Goal: Information Seeking & Learning: Find contact information

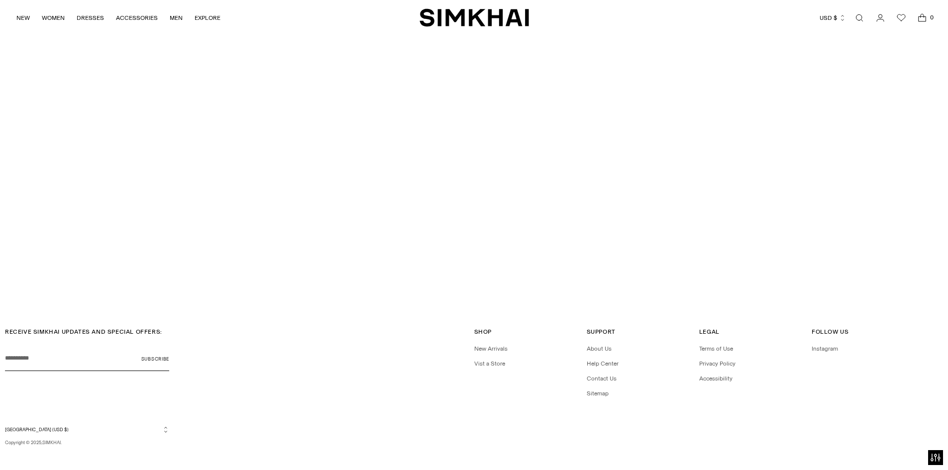
scroll to position [3406, 0]
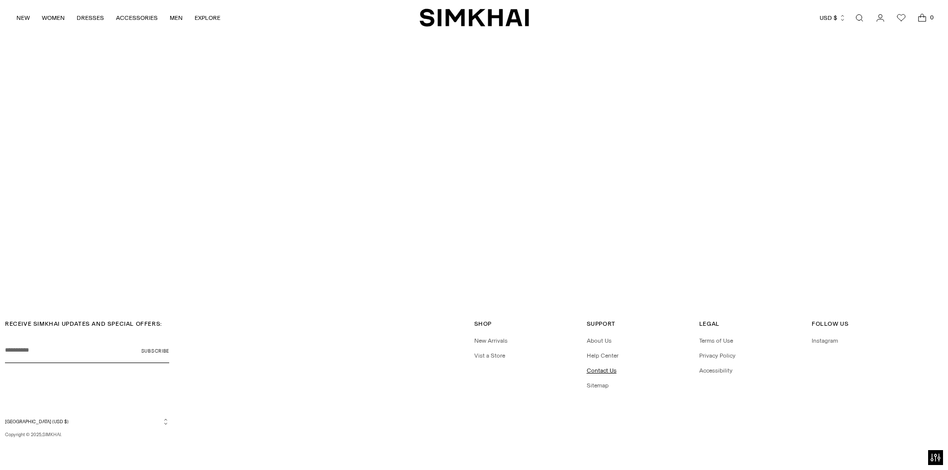
click at [605, 367] on link "Contact Us" at bounding box center [602, 370] width 30 height 7
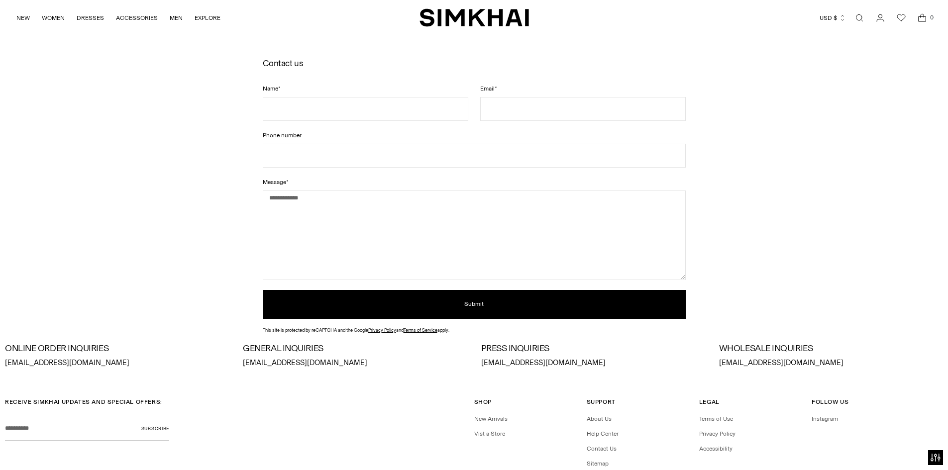
scroll to position [154, 0]
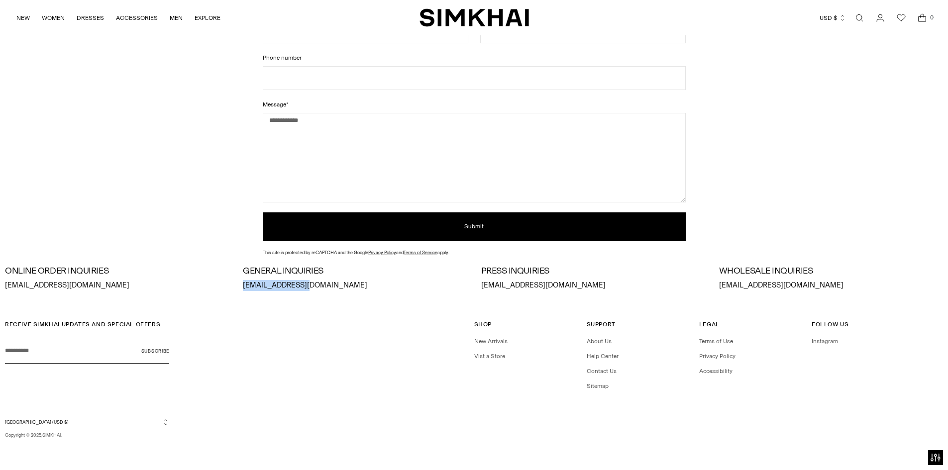
drag, startPoint x: 303, startPoint y: 286, endPoint x: 237, endPoint y: 287, distance: 65.2
click at [237, 287] on div "ONLINE ORDER INQUIRIES orders@simkhai.com GENERAL INQUIRIES info@simkhai.com PR…" at bounding box center [474, 278] width 938 height 25
copy p "info@simkhai.com"
drag, startPoint x: 547, startPoint y: 285, endPoint x: 481, endPoint y: 285, distance: 66.2
click at [481, 285] on p "press@simkhai.com" at bounding box center [593, 285] width 224 height 11
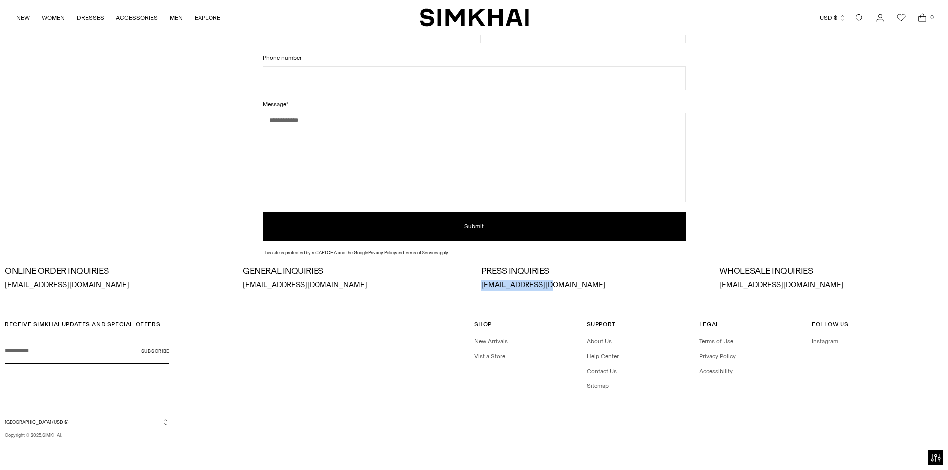
copy p "press@simkhai.com"
